Goal: Task Accomplishment & Management: Manage account settings

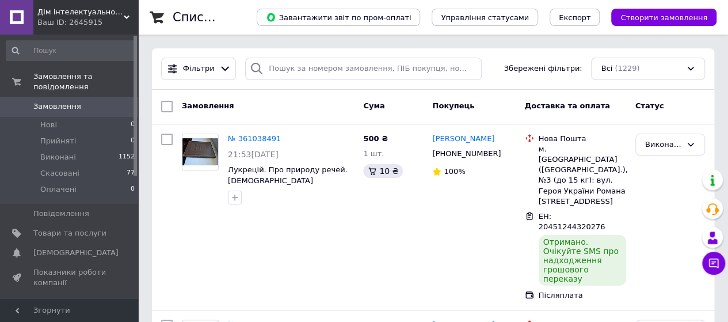
click at [18, 13] on link at bounding box center [16, 17] width 33 height 35
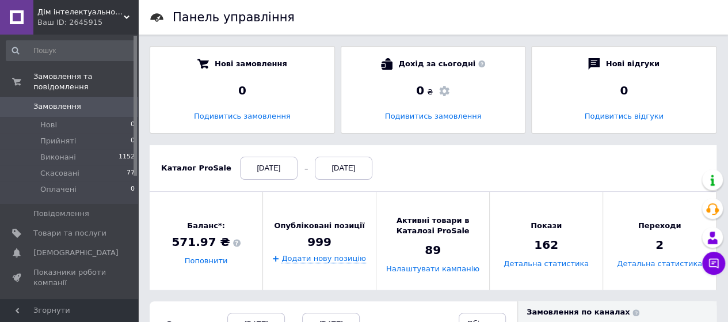
click at [70, 101] on span "Замовлення" at bounding box center [57, 106] width 48 height 10
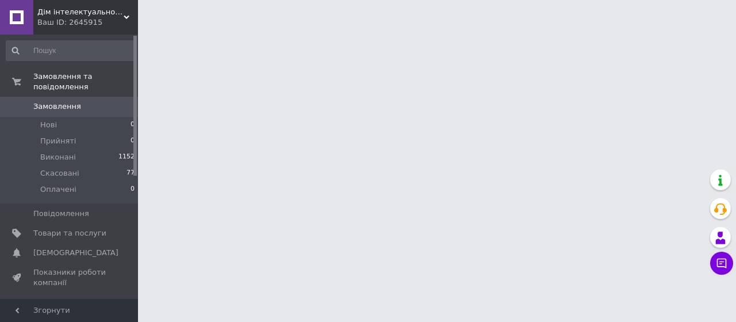
click at [12, 12] on link at bounding box center [16, 17] width 33 height 35
